Goal: Find specific page/section: Find specific page/section

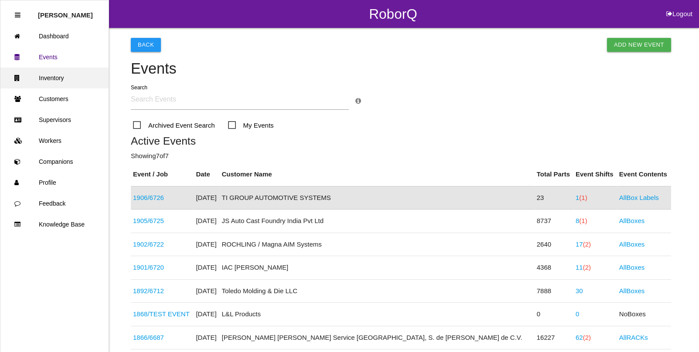
scroll to position [22, 0]
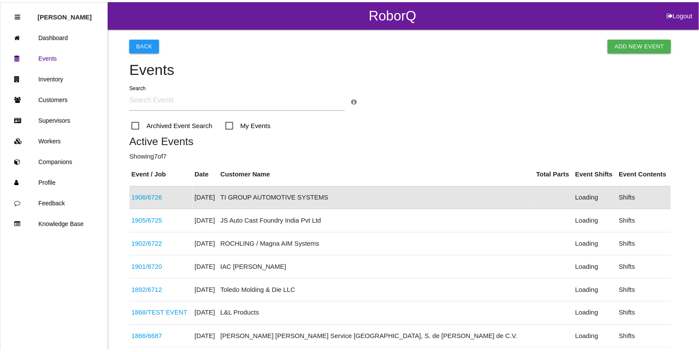
scroll to position [22, 0]
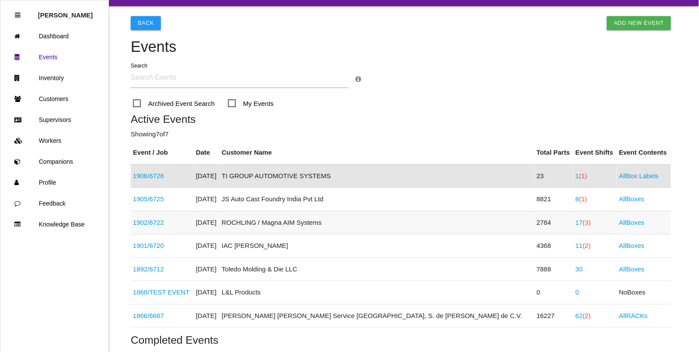
click at [583, 224] on span "(3)" at bounding box center [587, 222] width 8 height 7
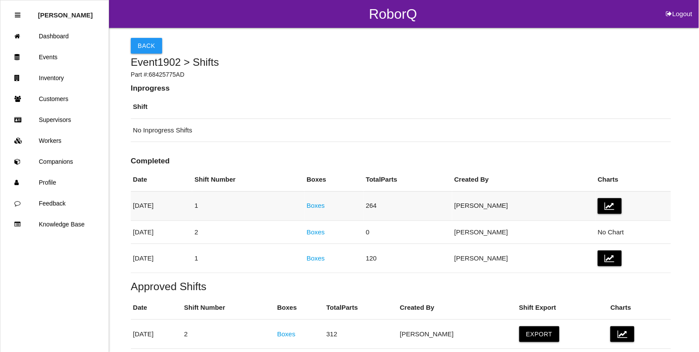
click at [325, 205] on link "Boxes" at bounding box center [316, 205] width 18 height 7
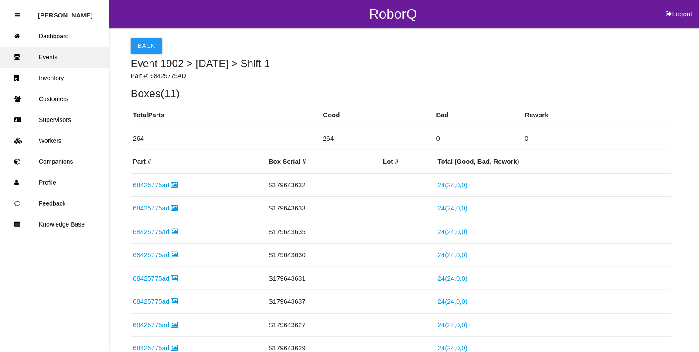
click at [56, 62] on link "Events" at bounding box center [54, 57] width 108 height 21
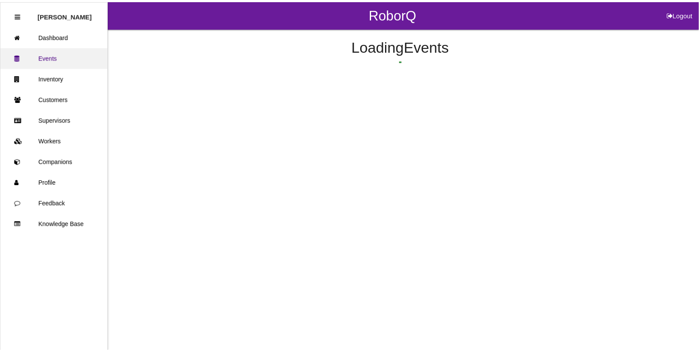
scroll to position [68, 0]
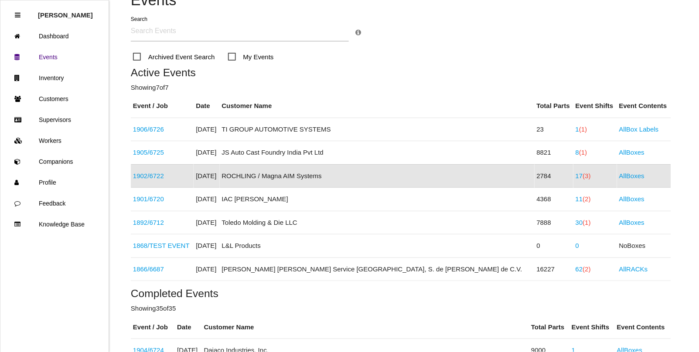
click at [576, 175] on link "17 (3)" at bounding box center [583, 175] width 15 height 7
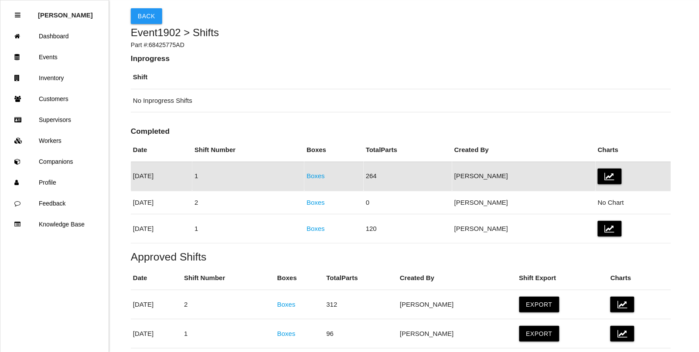
click at [325, 178] on link "Boxes" at bounding box center [316, 175] width 18 height 7
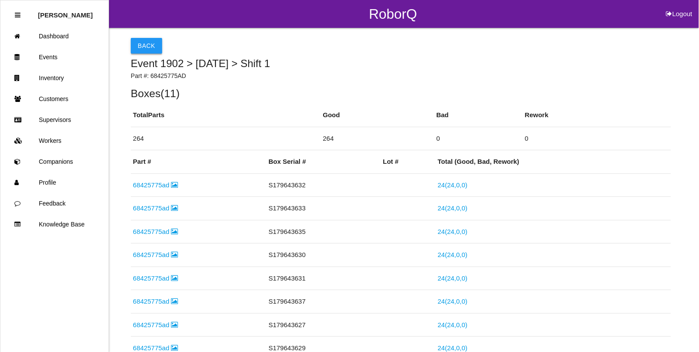
click at [142, 45] on button "Back" at bounding box center [146, 46] width 31 height 16
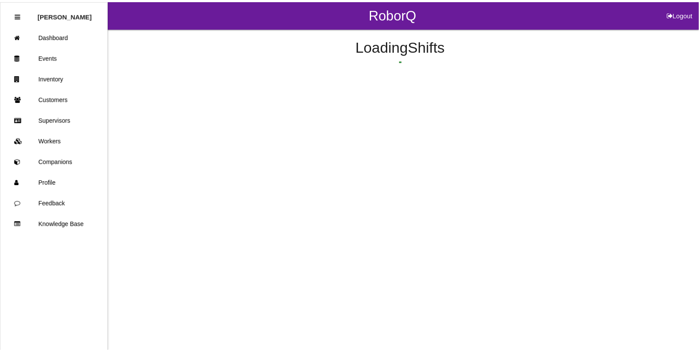
scroll to position [30, 0]
